Goal: Task Accomplishment & Management: Manage account settings

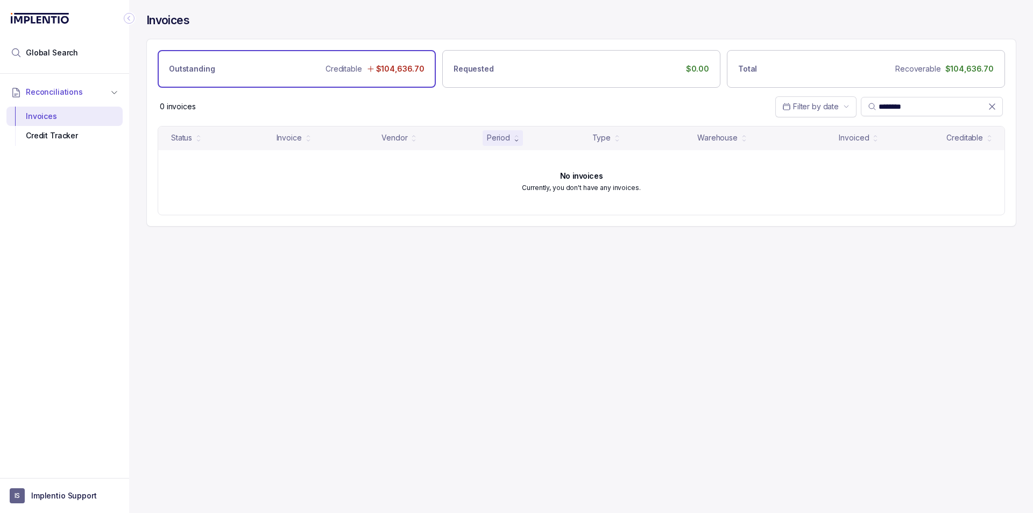
click at [81, 498] on p "Implentio Support" at bounding box center [64, 495] width 66 height 11
click at [70, 470] on p "Logout" at bounding box center [70, 472] width 89 height 11
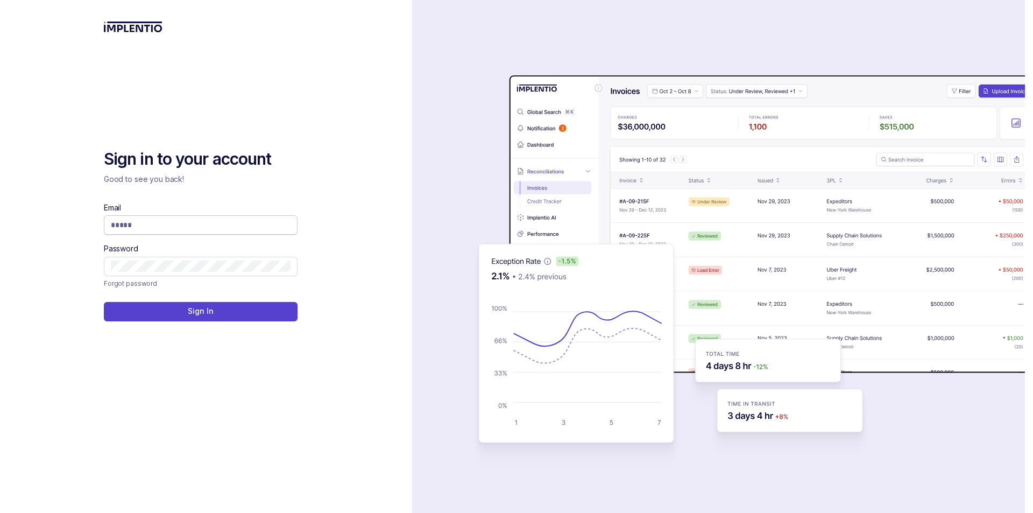
click at [162, 221] on input "Email" at bounding box center [201, 225] width 180 height 11
type input "**********"
